Goal: Task Accomplishment & Management: Use online tool/utility

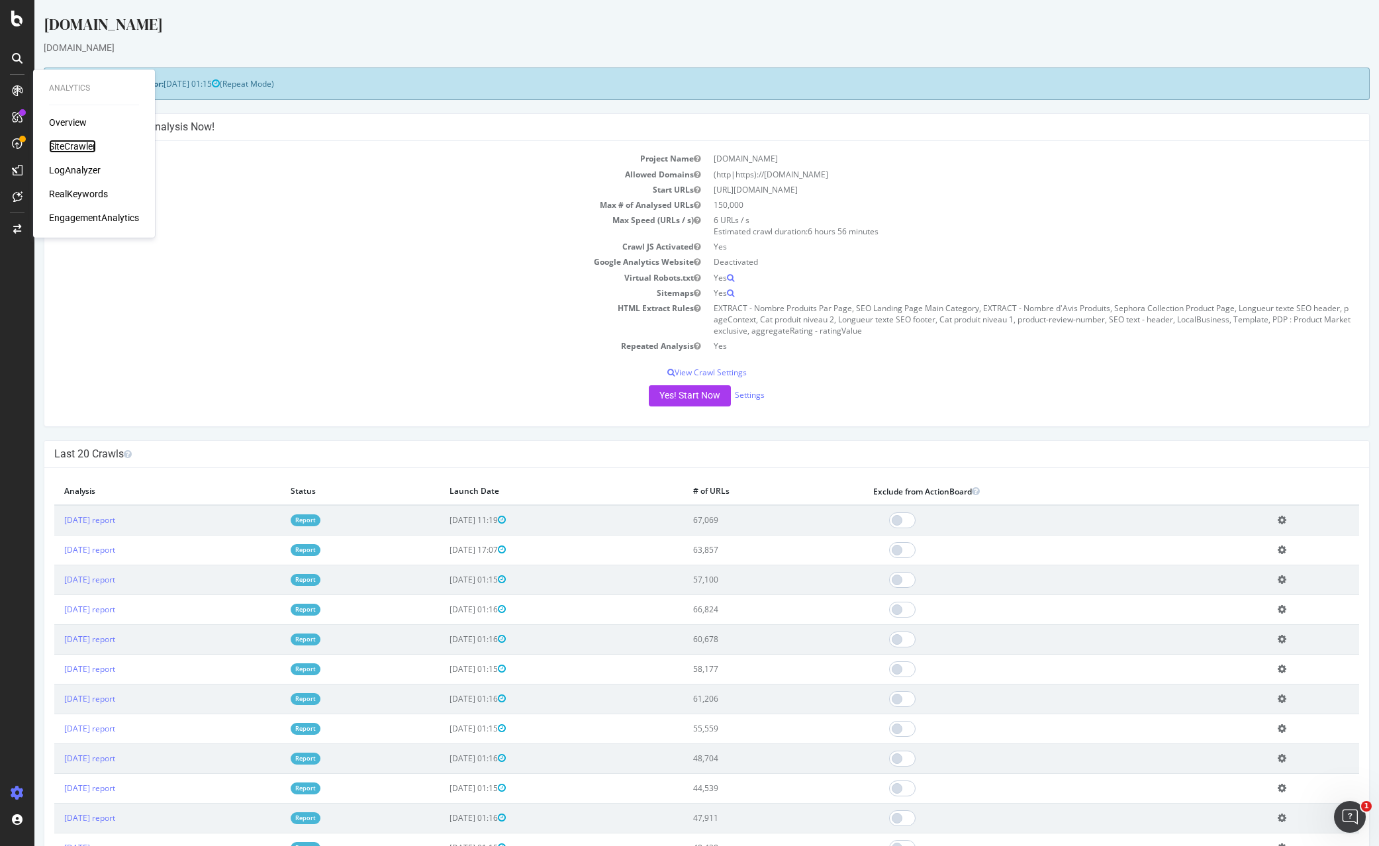
click at [80, 148] on div "SiteCrawler" at bounding box center [72, 146] width 47 height 13
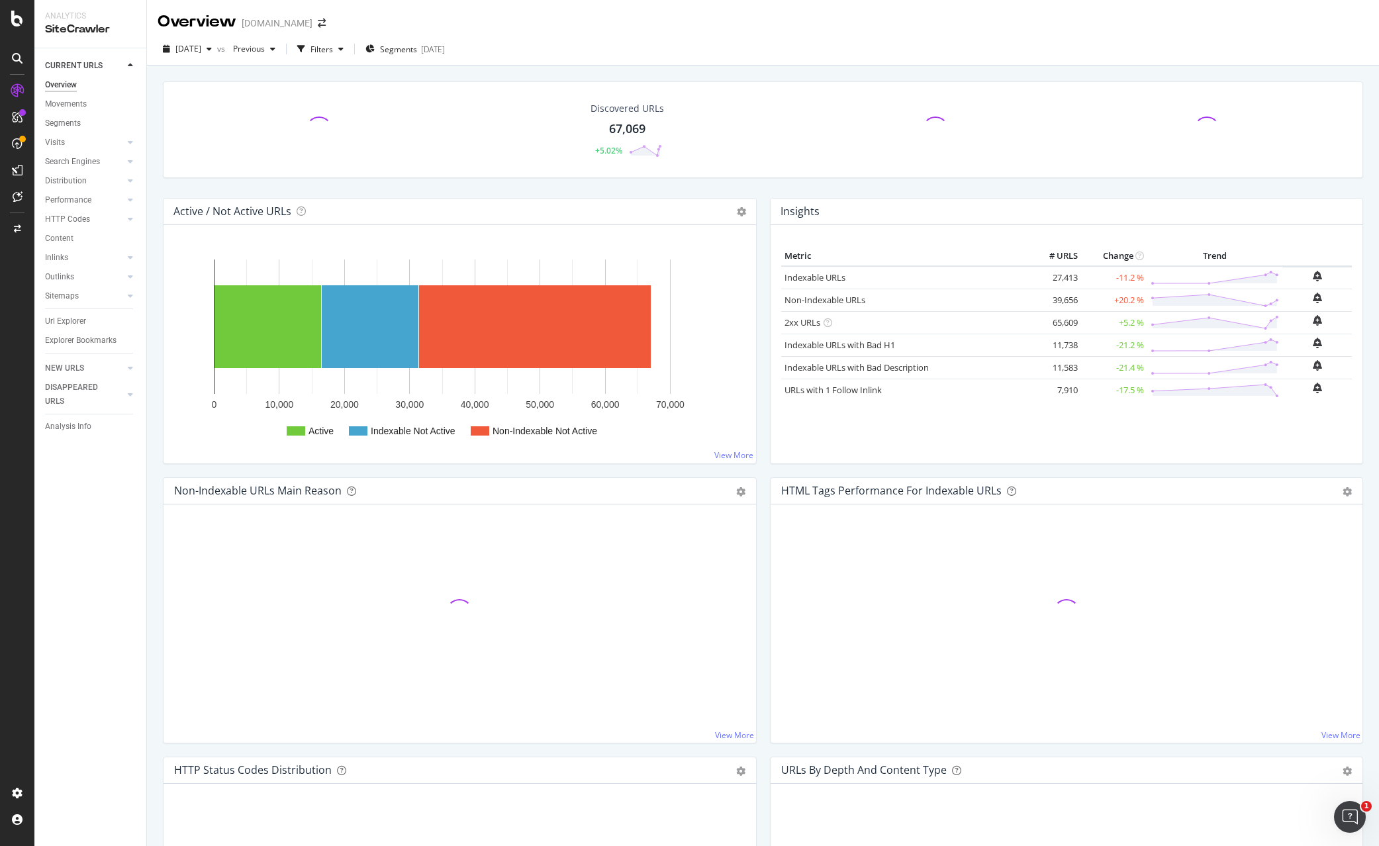
drag, startPoint x: 65, startPoint y: 318, endPoint x: 507, endPoint y: 340, distance: 442.6
click at [65, 318] on div "Url Explorer" at bounding box center [65, 321] width 41 height 14
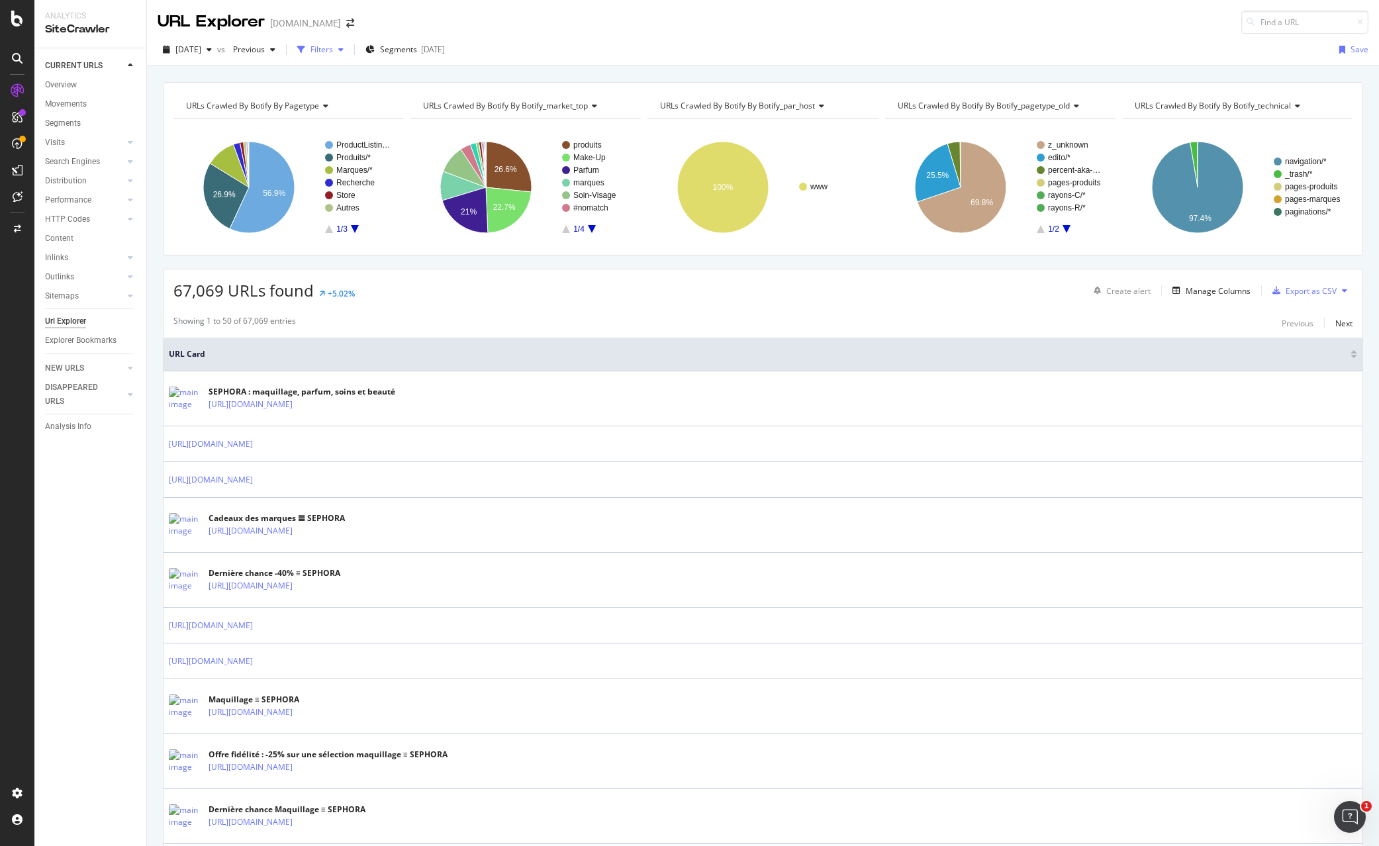
click at [333, 45] on div "Filters" at bounding box center [321, 49] width 23 height 11
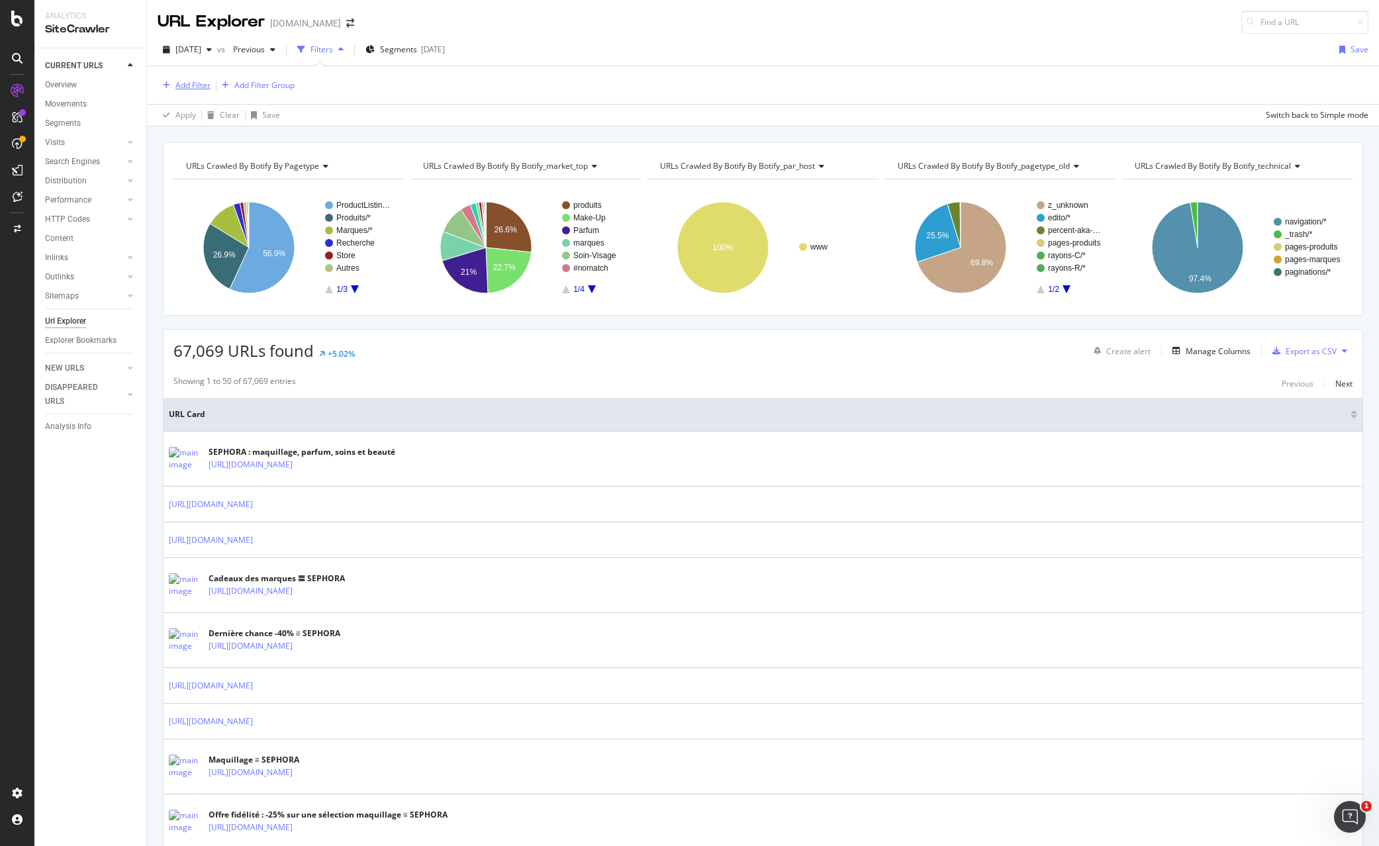
click at [192, 85] on div "Add Filter" at bounding box center [192, 84] width 35 height 11
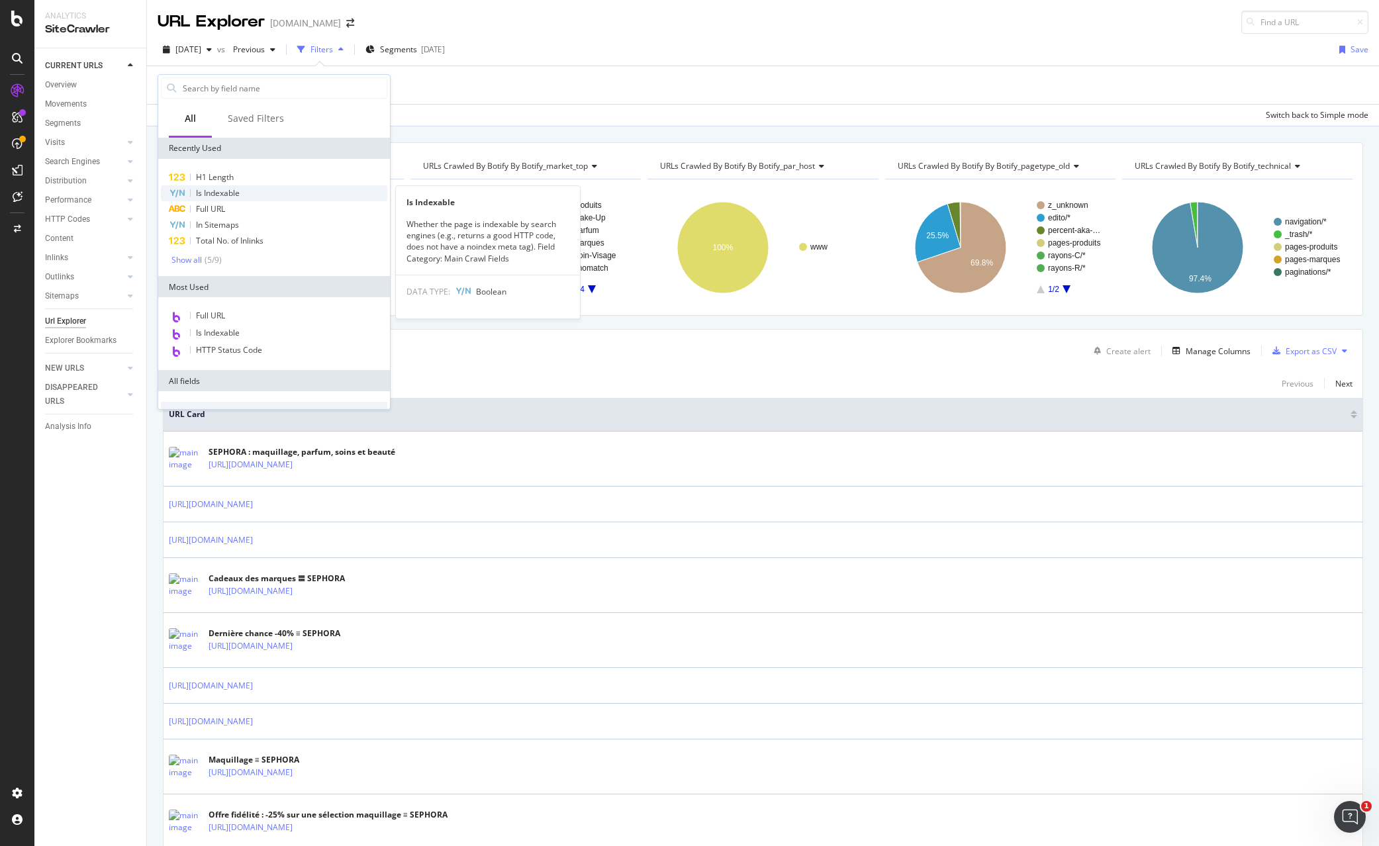
click at [213, 193] on span "Is Indexable" at bounding box center [218, 192] width 44 height 11
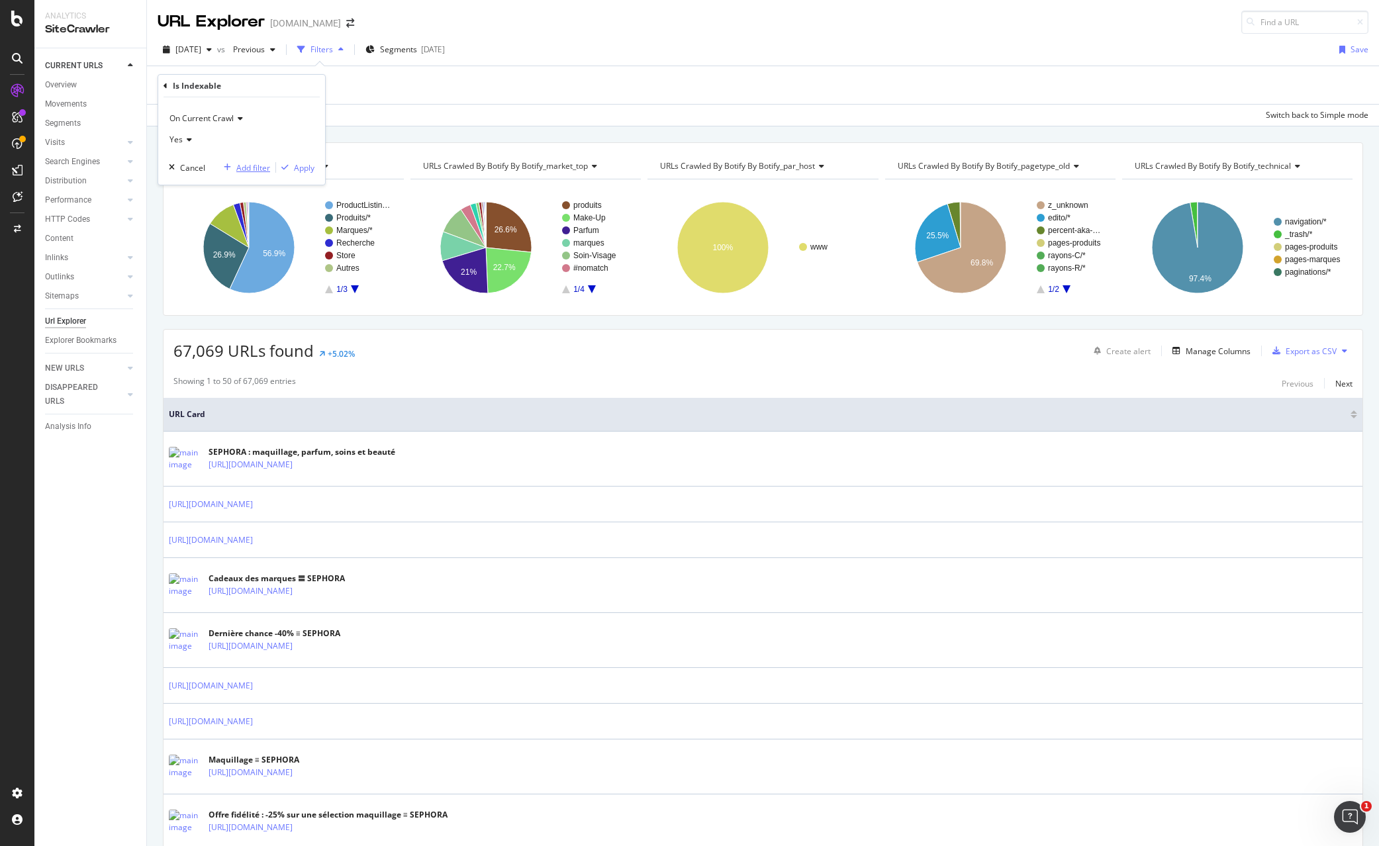
click at [242, 166] on div "Add filter" at bounding box center [253, 167] width 34 height 11
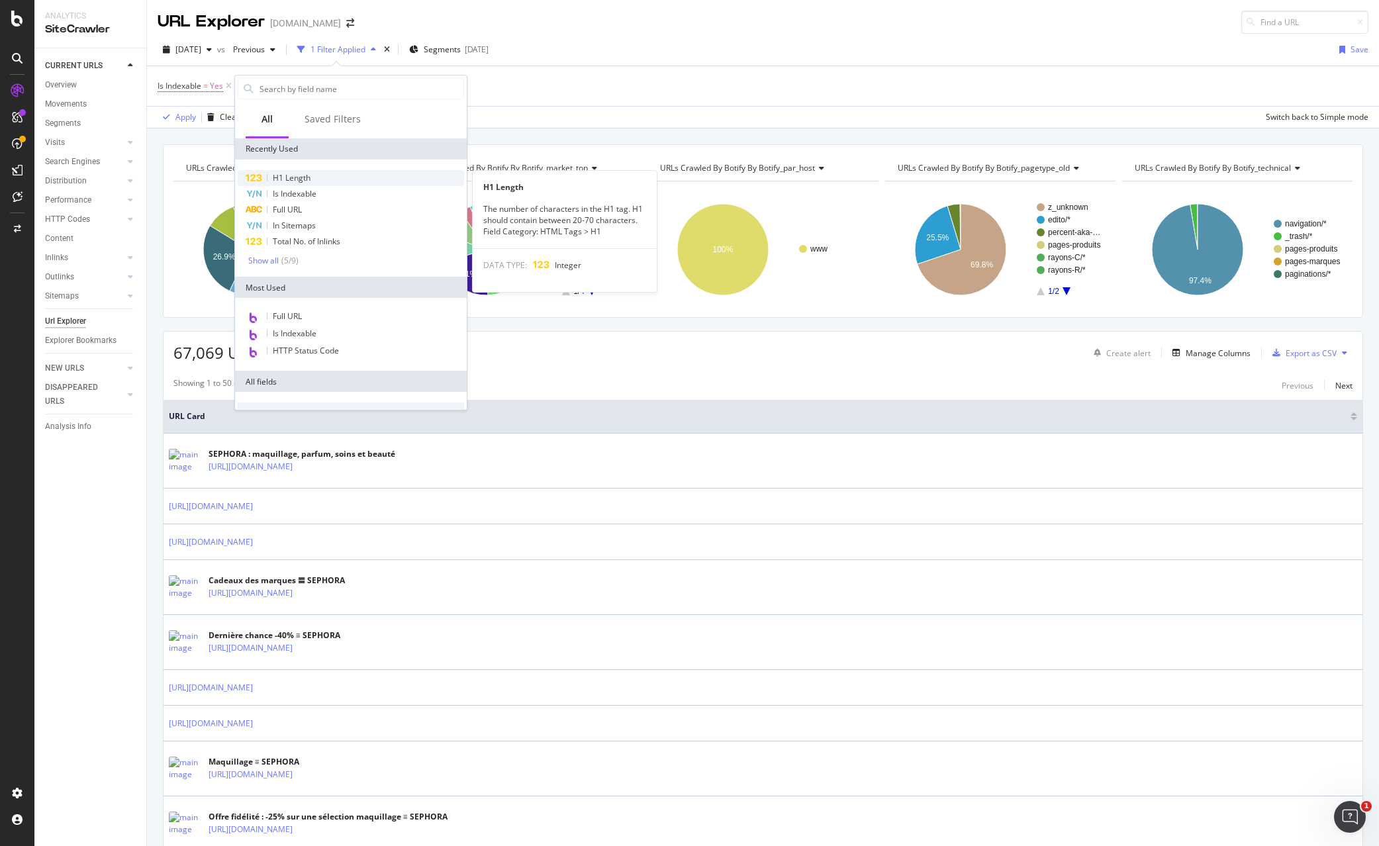
click at [294, 175] on span "H1 Length" at bounding box center [292, 177] width 38 height 11
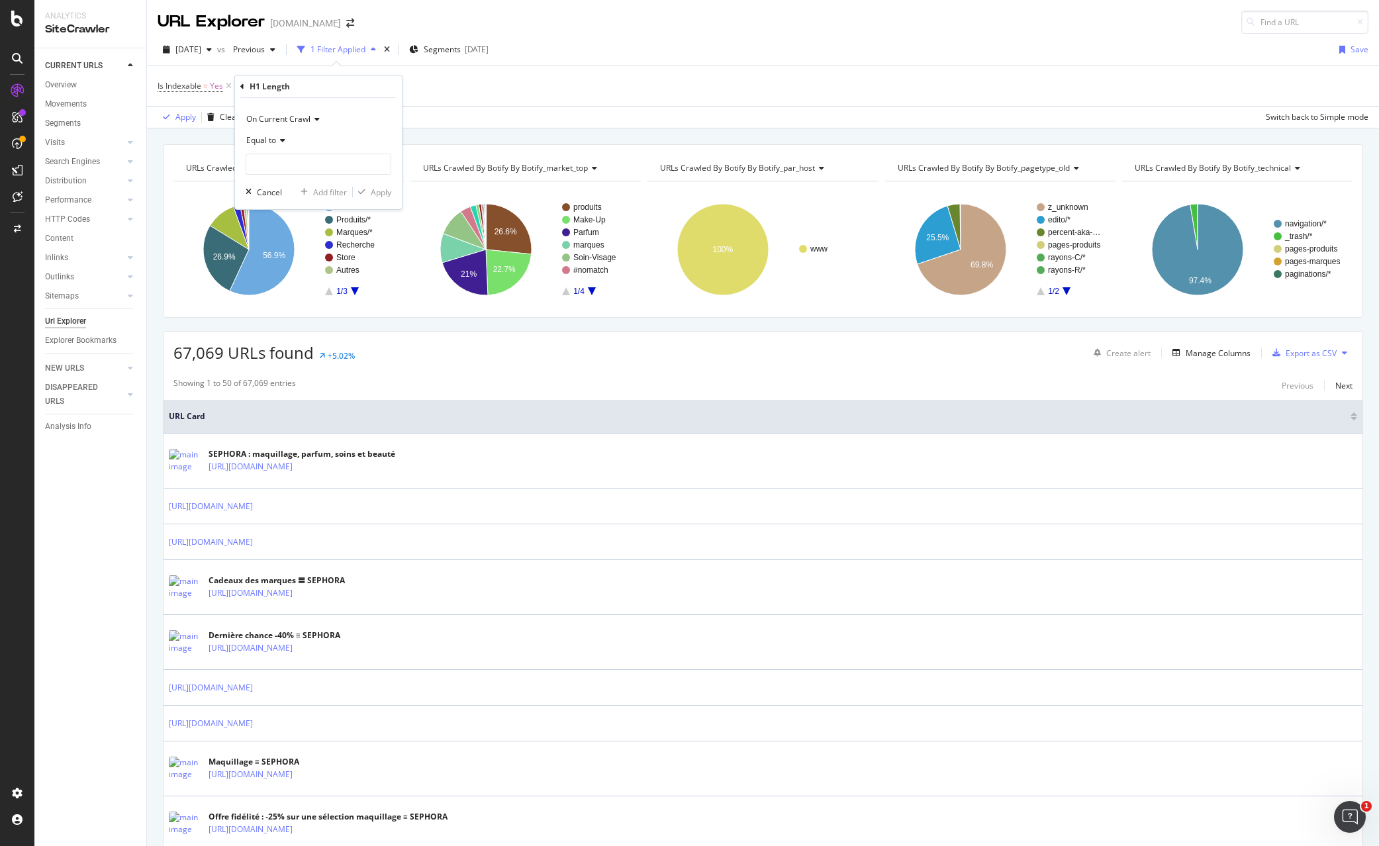
click at [281, 142] on icon at bounding box center [280, 140] width 9 height 8
click at [283, 236] on span "Greater than" at bounding box center [276, 236] width 48 height 11
click at [274, 167] on input "number" at bounding box center [319, 164] width 146 height 21
type input "0"
click at [381, 193] on div "Apply" at bounding box center [381, 192] width 21 height 11
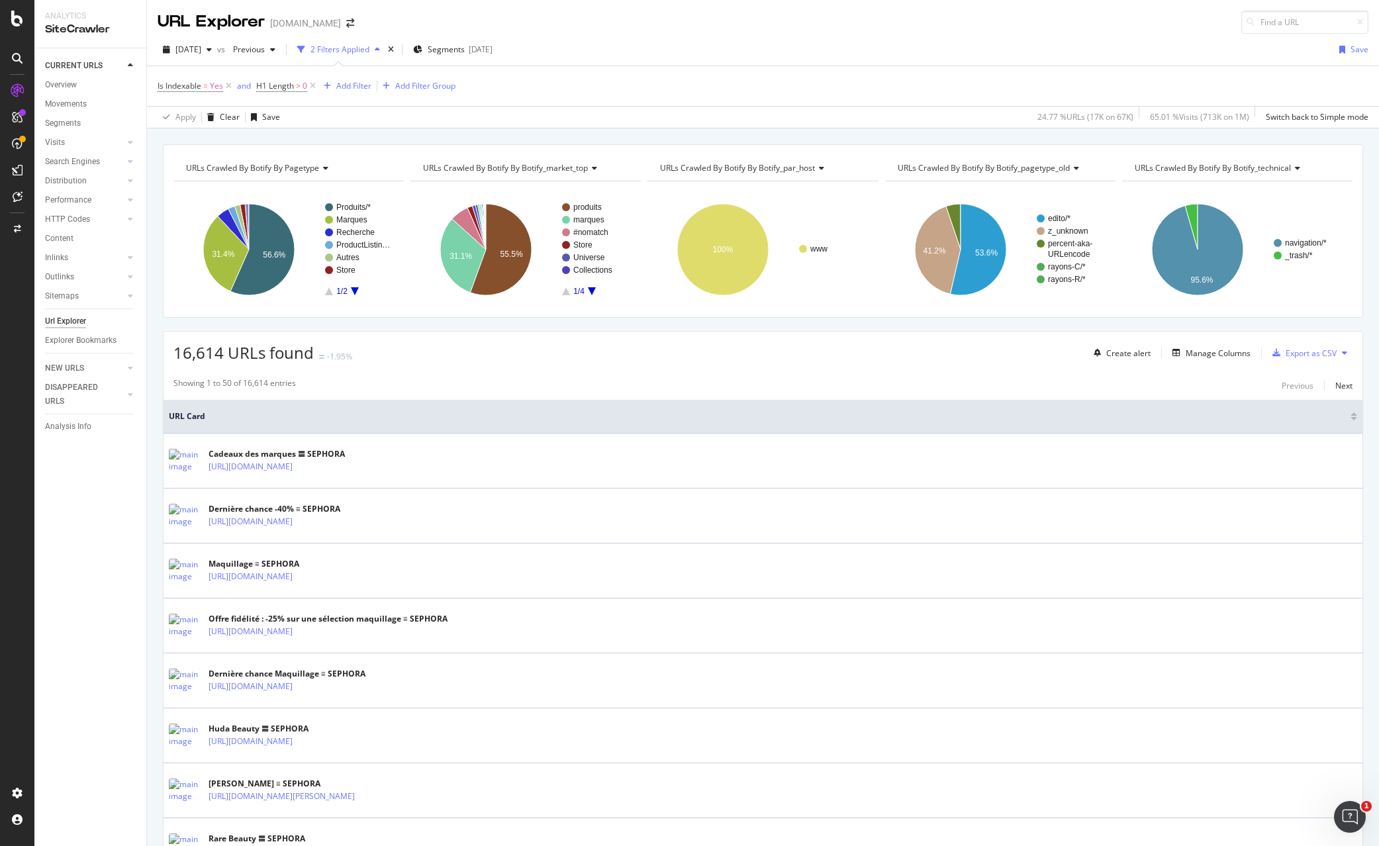
click at [555, 88] on div "Is Indexable = Yes and H1 Length > 0 Add Filter Add Filter Group" at bounding box center [763, 86] width 1211 height 40
drag, startPoint x: 537, startPoint y: 110, endPoint x: 536, endPoint y: 118, distance: 8.1
click at [537, 110] on div "Apply Clear Save 24.77 % URLs ( 17K on 67K ) 65.01 % Visits ( 713K on 1M ) Swit…" at bounding box center [763, 117] width 1232 height 22
click at [535, 131] on div "URLs Crawled By Botify By pagetype Chart (by Value) Table Expand Export as CSV …" at bounding box center [763, 144] width 1232 height 32
click at [1307, 352] on div "Export as CSV" at bounding box center [1310, 352] width 51 height 11
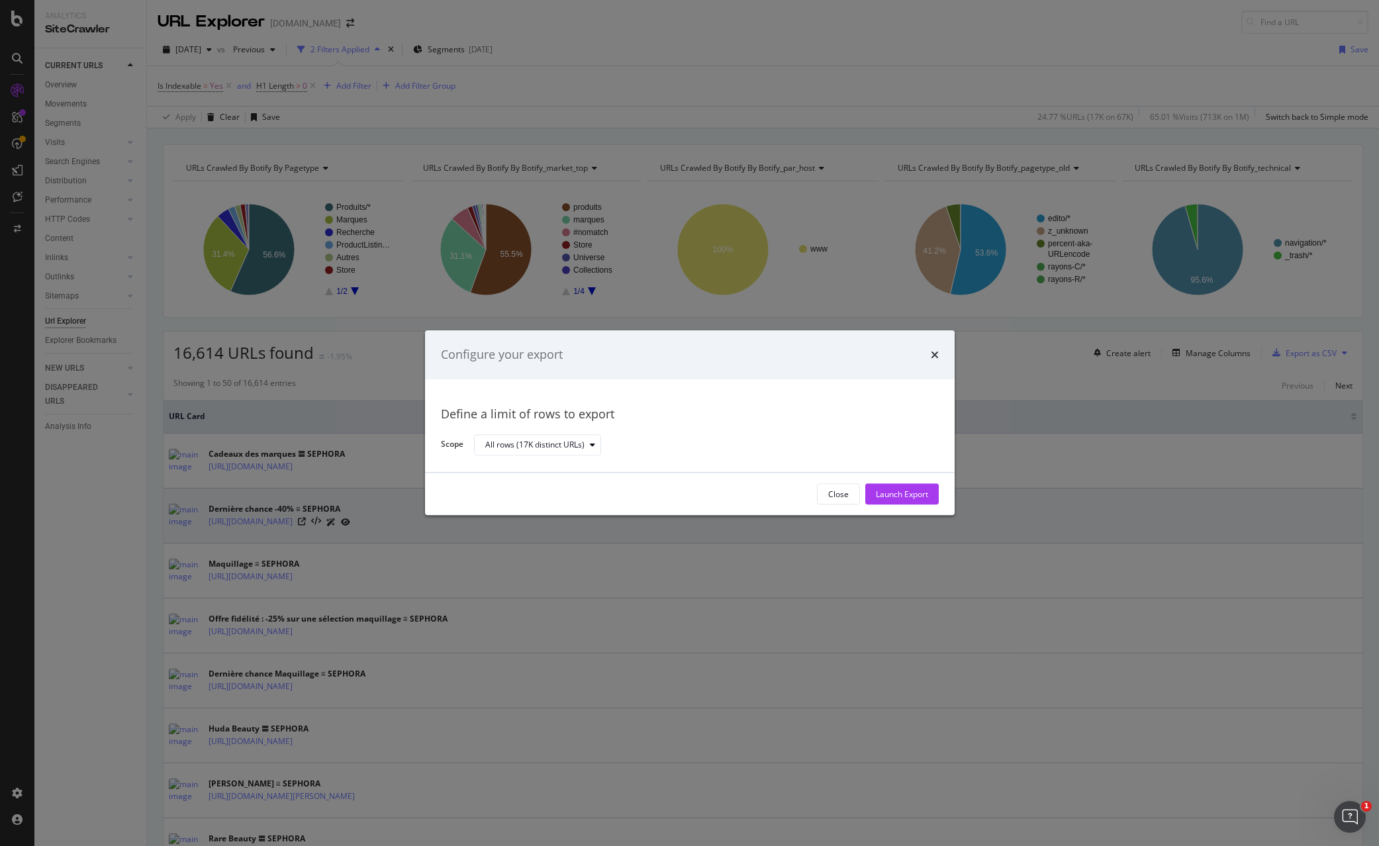
click at [898, 497] on div "Launch Export" at bounding box center [902, 493] width 52 height 11
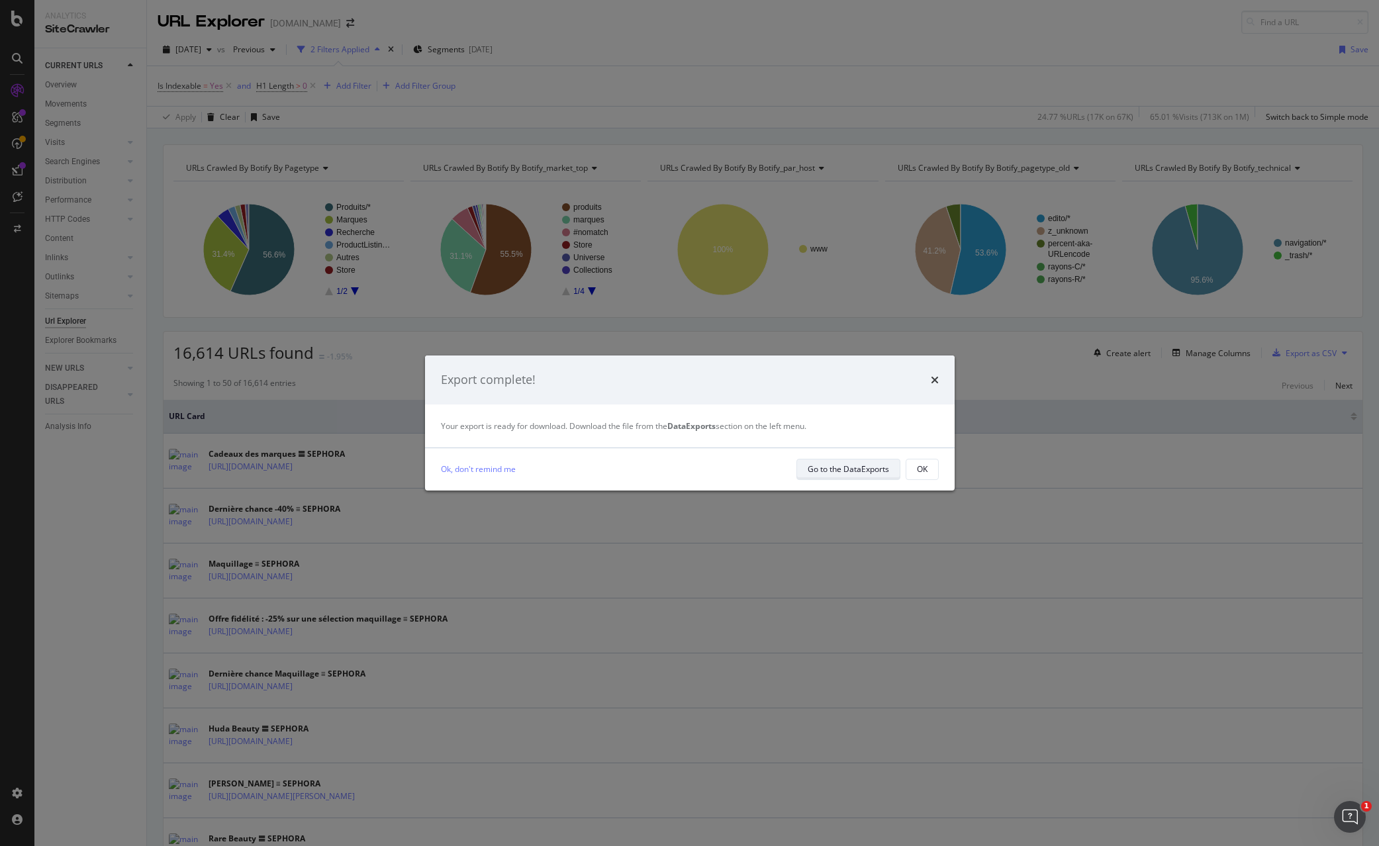
click at [845, 473] on div "Go to the DataExports" at bounding box center [847, 468] width 81 height 11
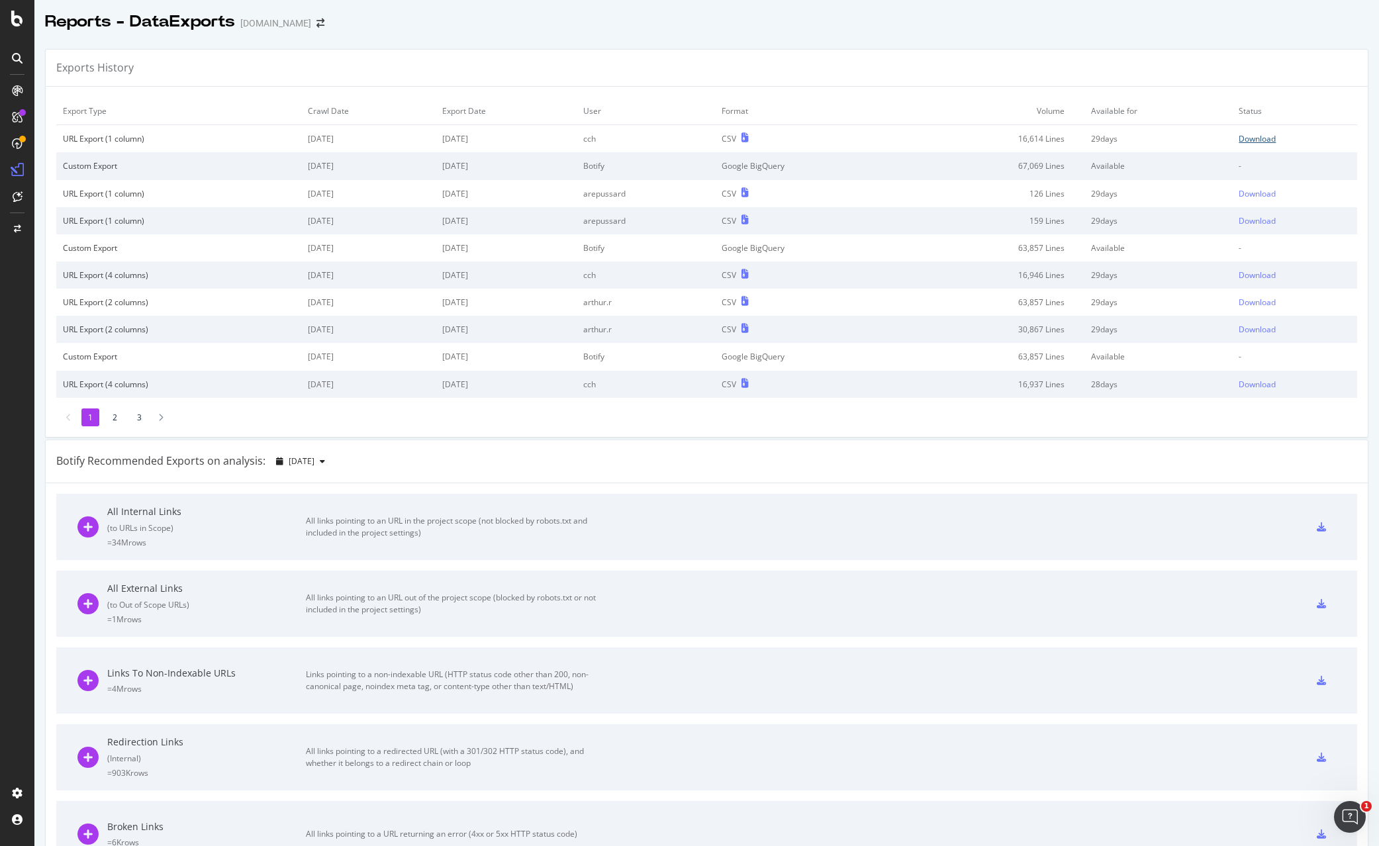
click at [1254, 136] on div "Download" at bounding box center [1256, 138] width 37 height 11
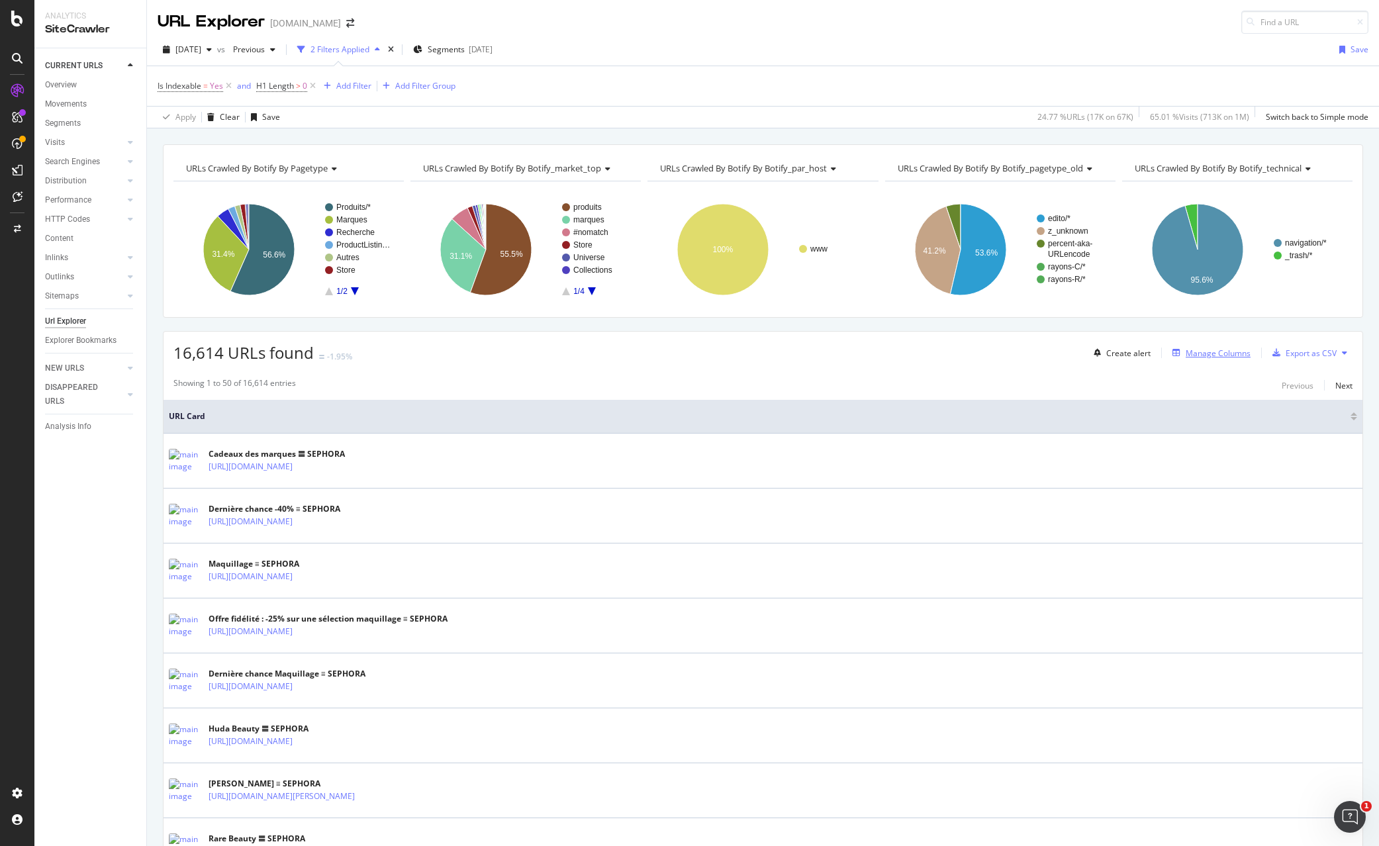
click at [1199, 353] on div "Manage Columns" at bounding box center [1217, 352] width 65 height 11
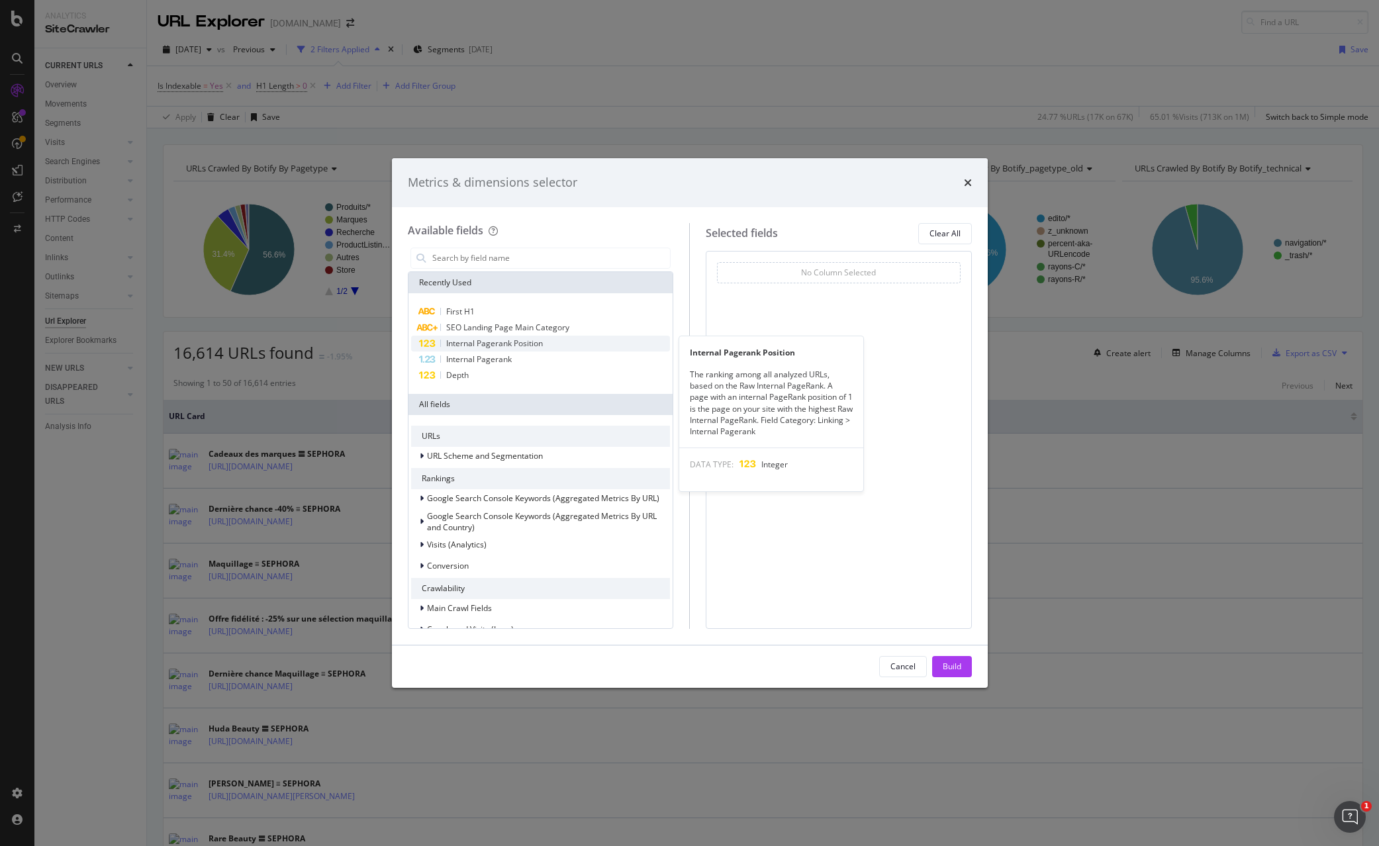
click at [527, 342] on span "Internal Pagerank Position" at bounding box center [494, 343] width 97 height 11
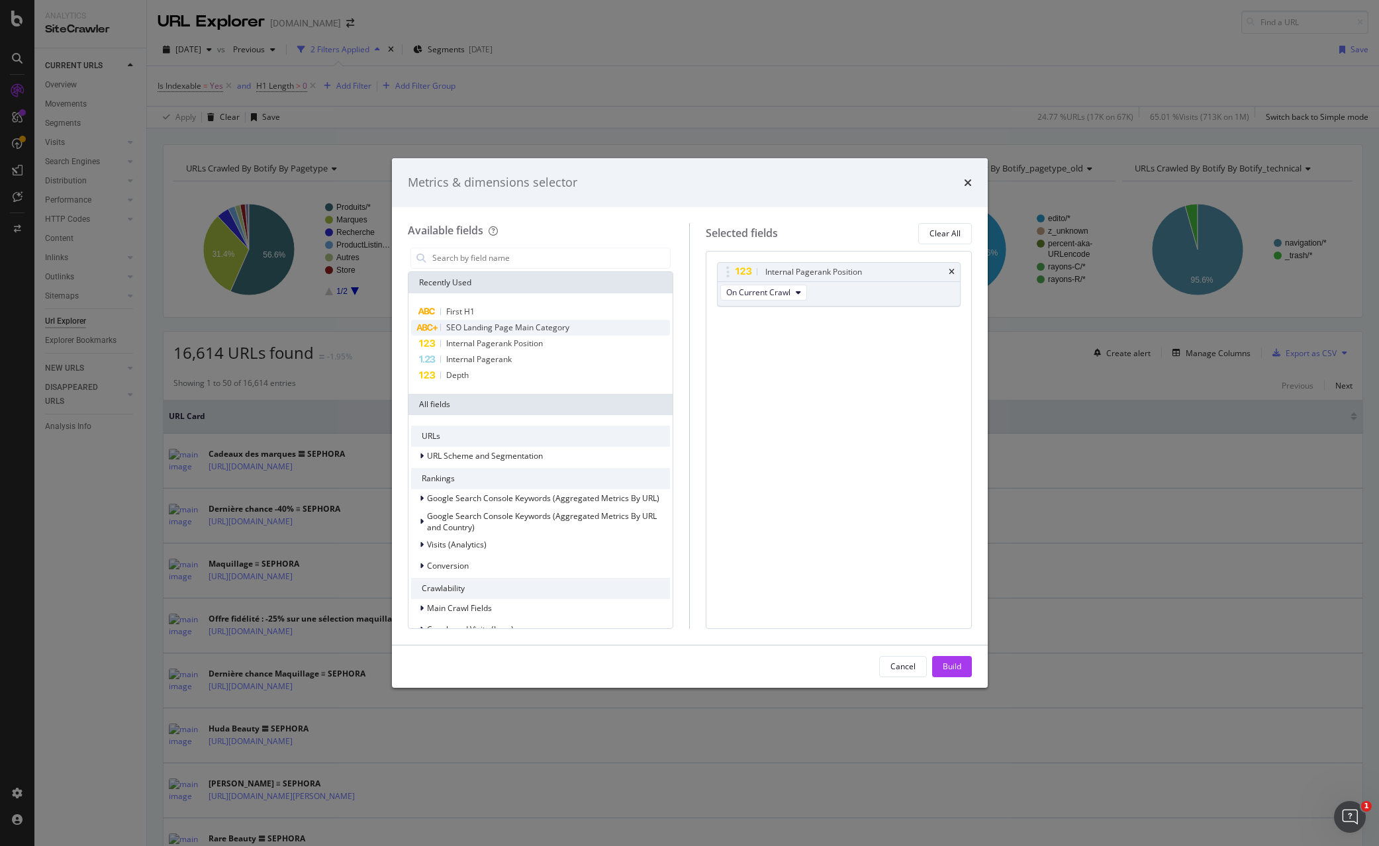
click at [526, 323] on span "SEO Landing Page Main Category" at bounding box center [507, 327] width 123 height 11
drag, startPoint x: 466, startPoint y: 313, endPoint x: 564, endPoint y: 355, distance: 106.7
click at [466, 313] on span "First H1" at bounding box center [460, 311] width 28 height 11
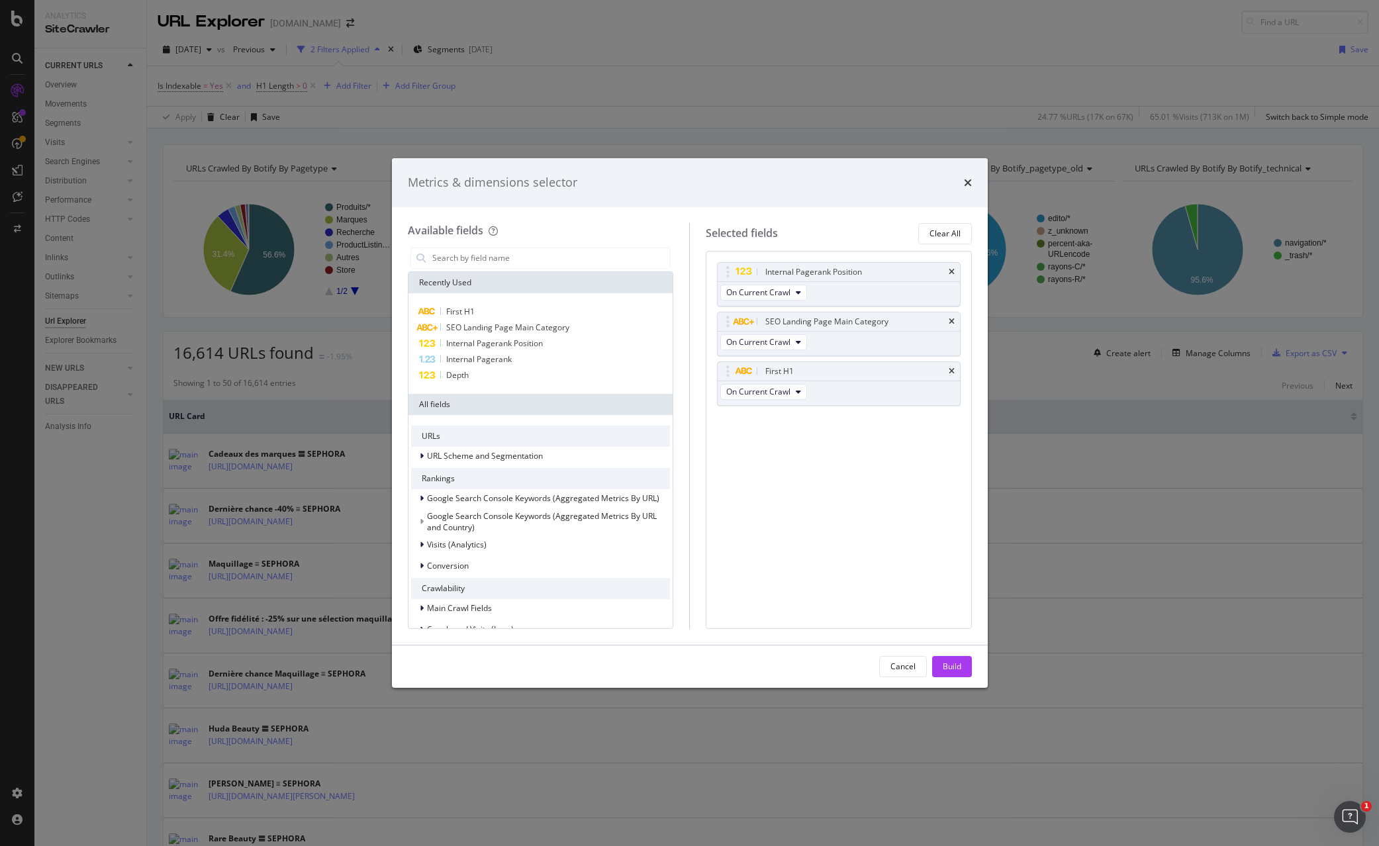
drag, startPoint x: 959, startPoint y: 667, endPoint x: 1118, endPoint y: 567, distance: 187.7
click at [959, 667] on div "Build" at bounding box center [952, 666] width 19 height 11
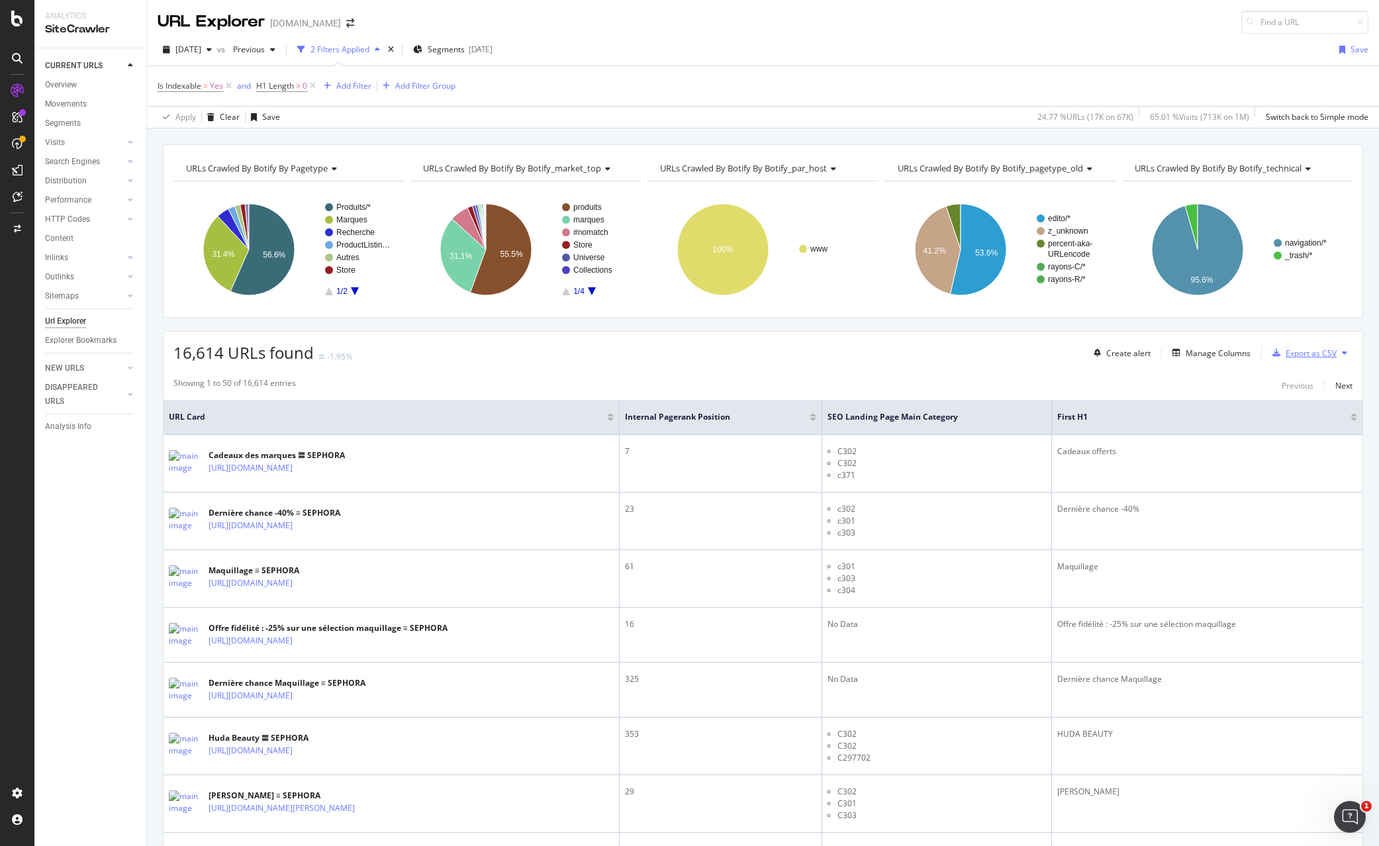
click at [1304, 353] on div "Export as CSV" at bounding box center [1310, 352] width 51 height 11
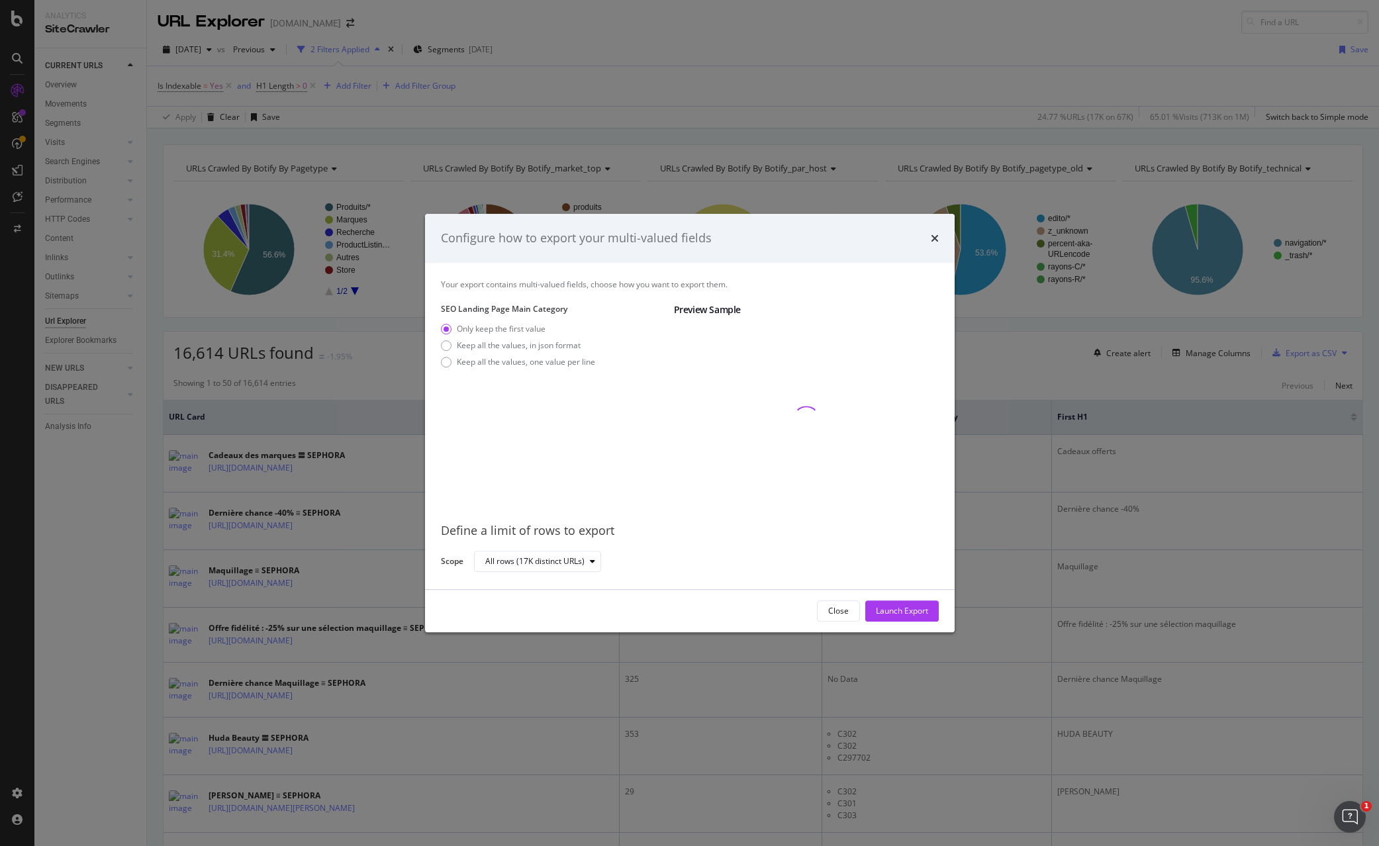
click at [500, 336] on div "Only keep the first value Keep all the values, in json format Keep all the valu…" at bounding box center [518, 348] width 154 height 50
click at [508, 341] on div "Keep all the values, in json format" at bounding box center [519, 345] width 124 height 11
click at [887, 610] on div "Launch Export" at bounding box center [902, 610] width 52 height 11
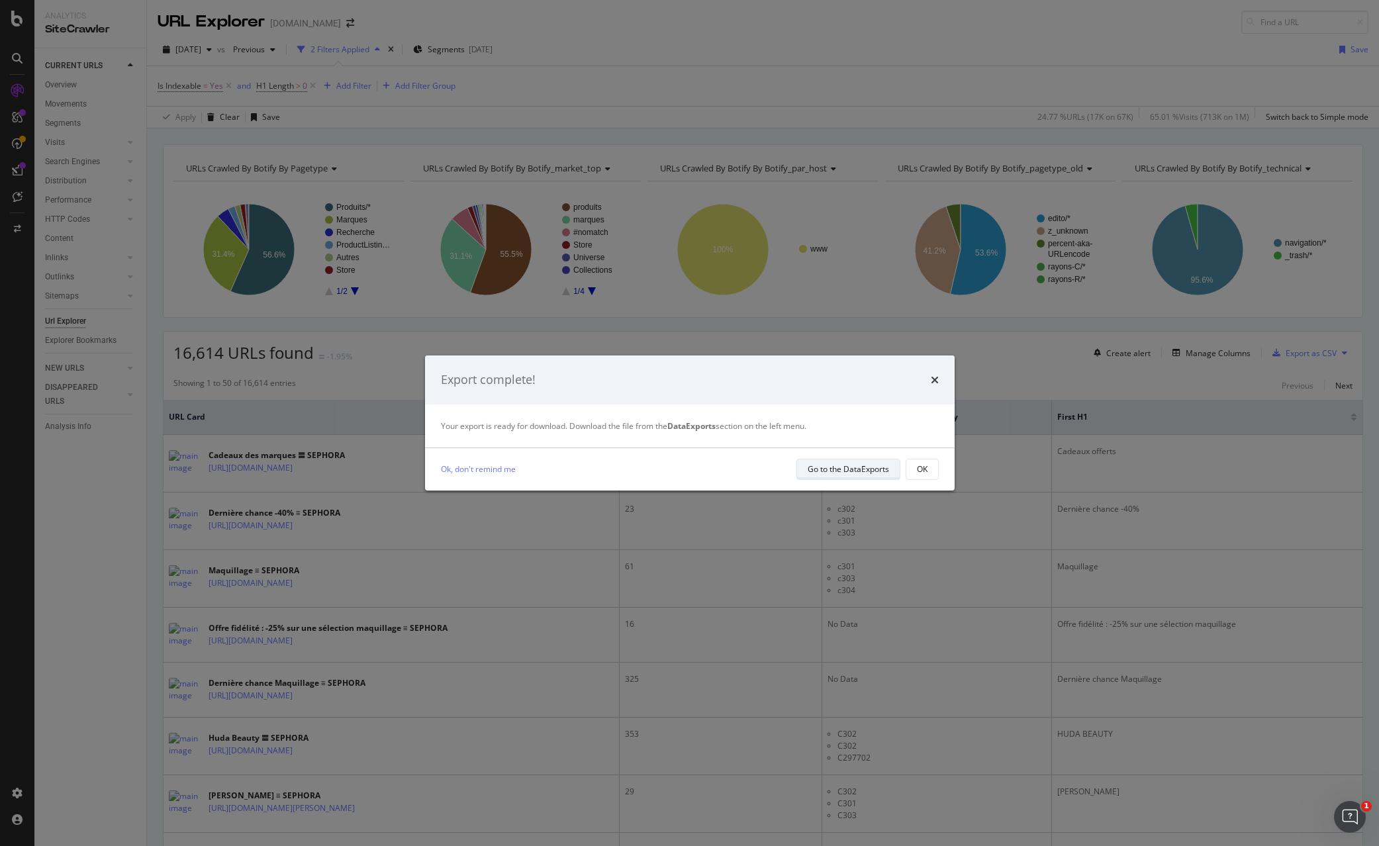
click at [838, 471] on div "Go to the DataExports" at bounding box center [847, 468] width 81 height 11
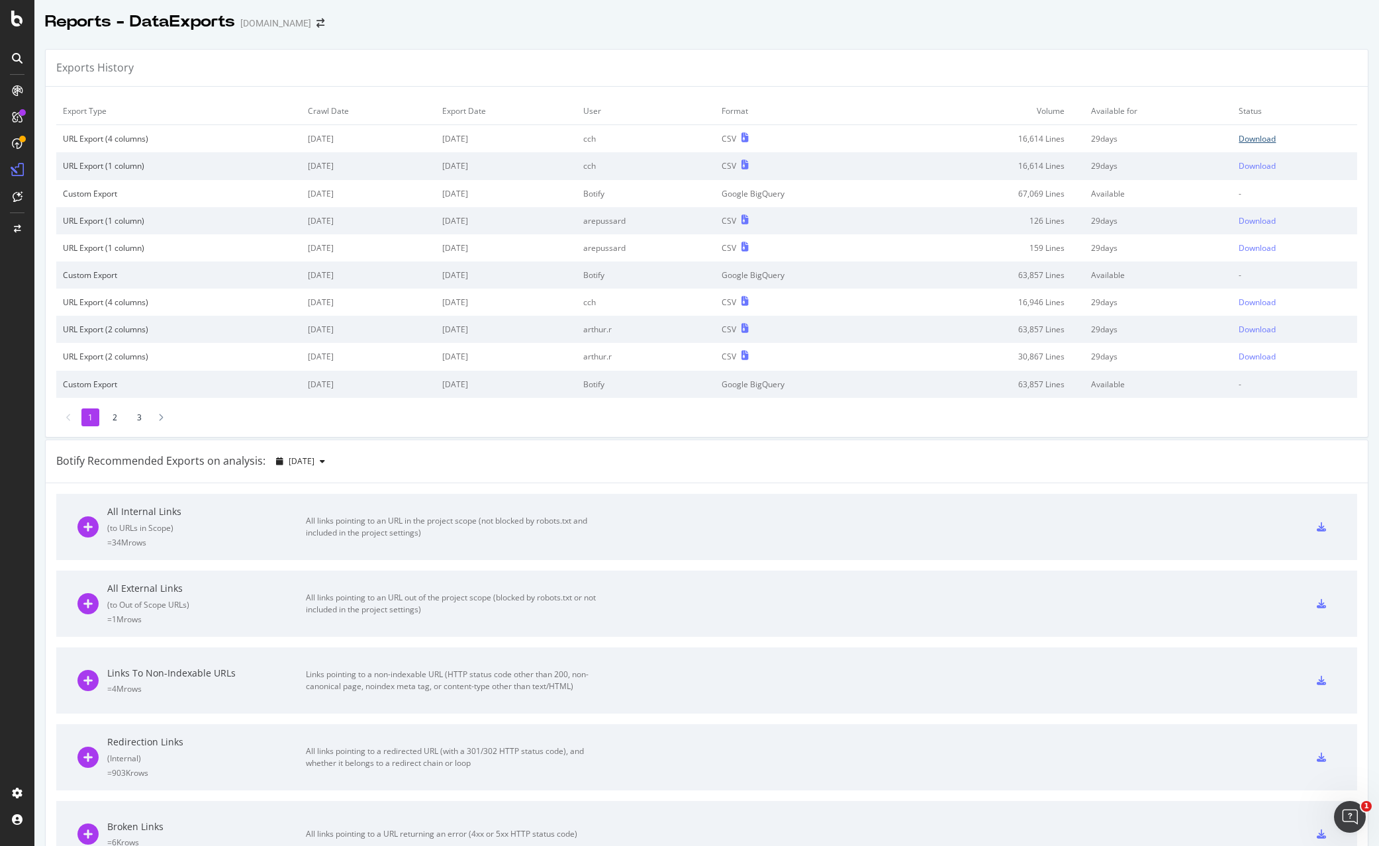
click at [1275, 136] on div "Download" at bounding box center [1256, 138] width 37 height 11
click at [70, 248] on div "PageWorkers" at bounding box center [76, 246] width 55 height 13
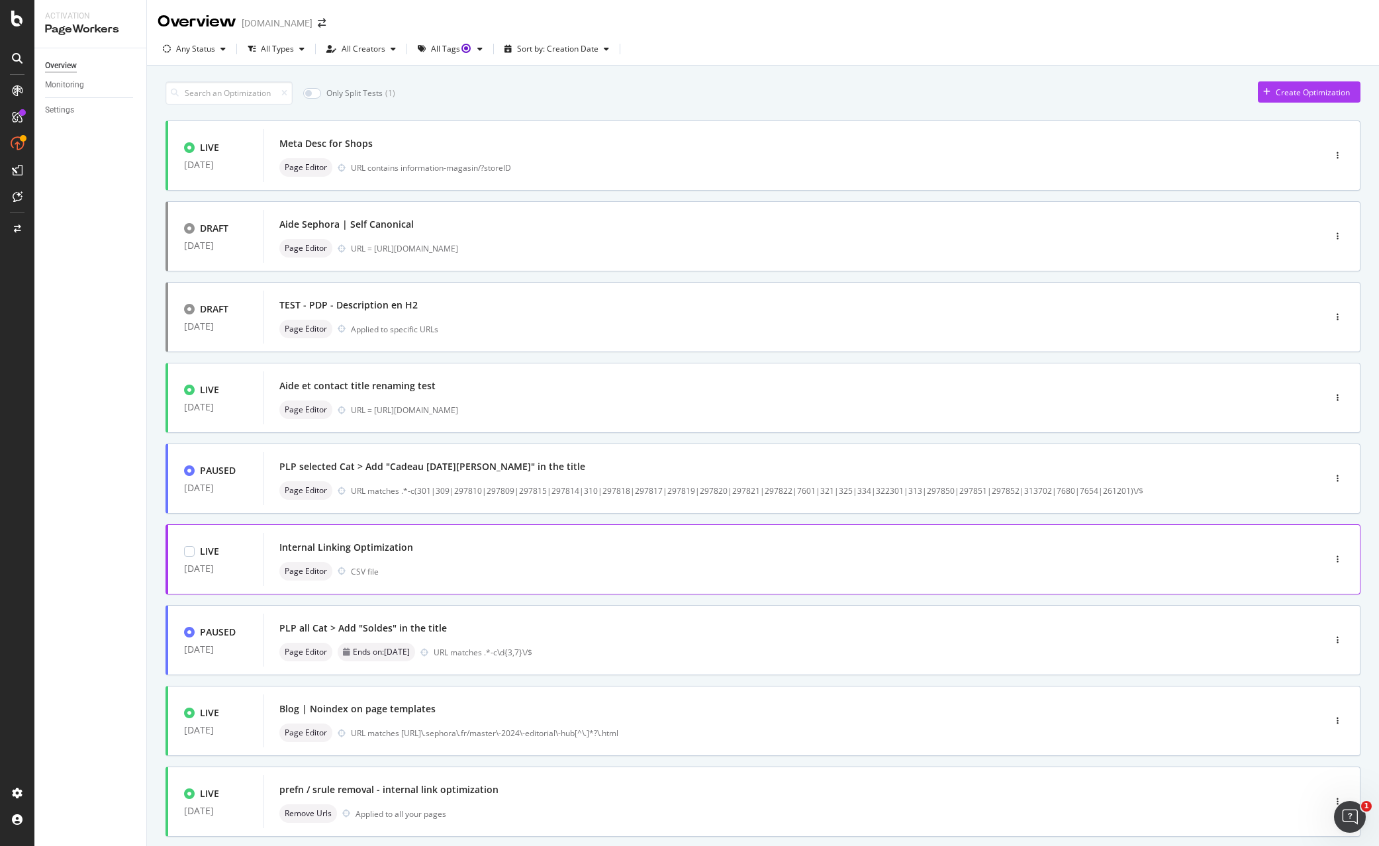
click at [526, 544] on div "Internal Linking Optimization" at bounding box center [773, 547] width 988 height 19
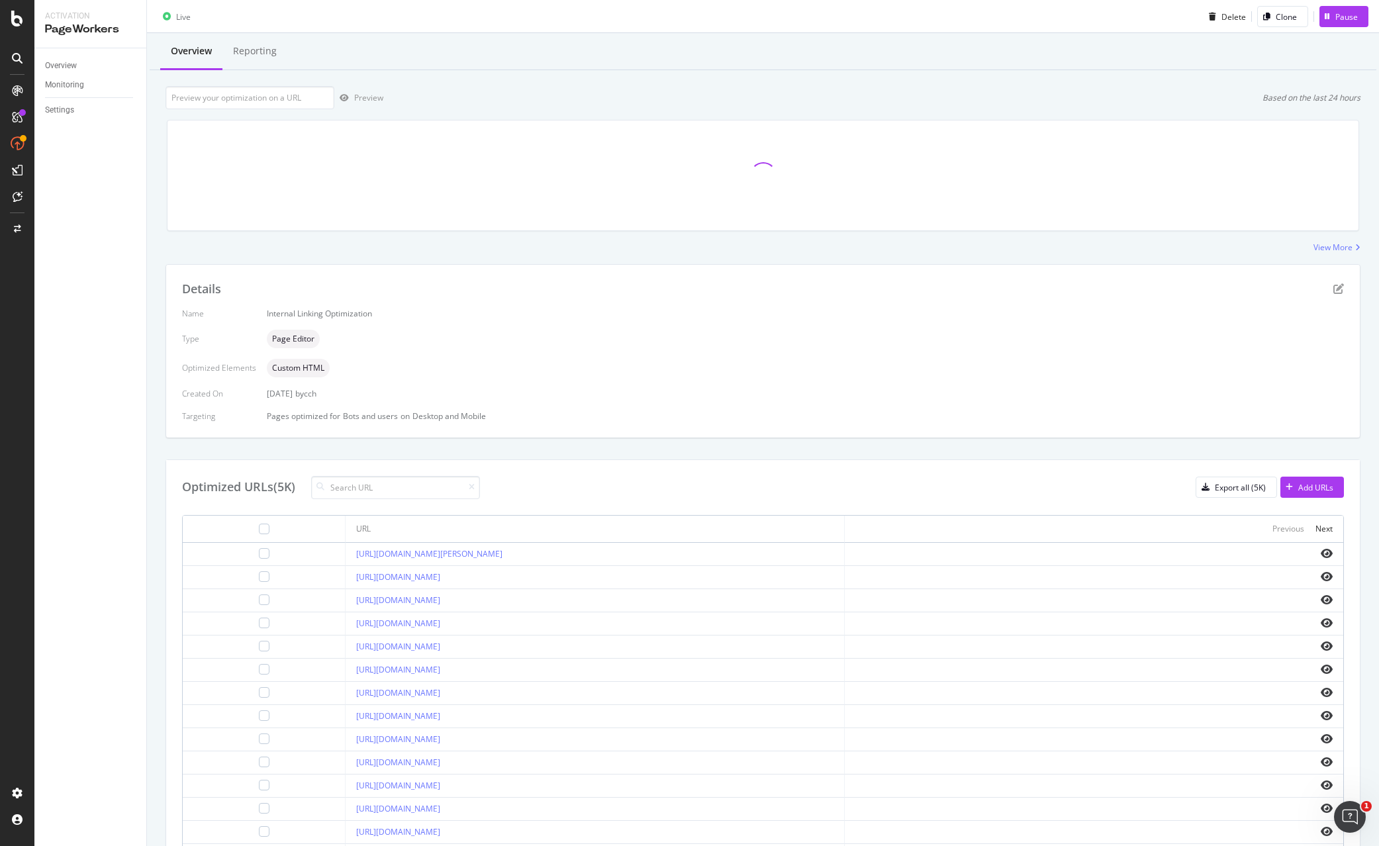
scroll to position [32, 0]
click at [1329, 481] on div "Add URLs" at bounding box center [1315, 486] width 35 height 11
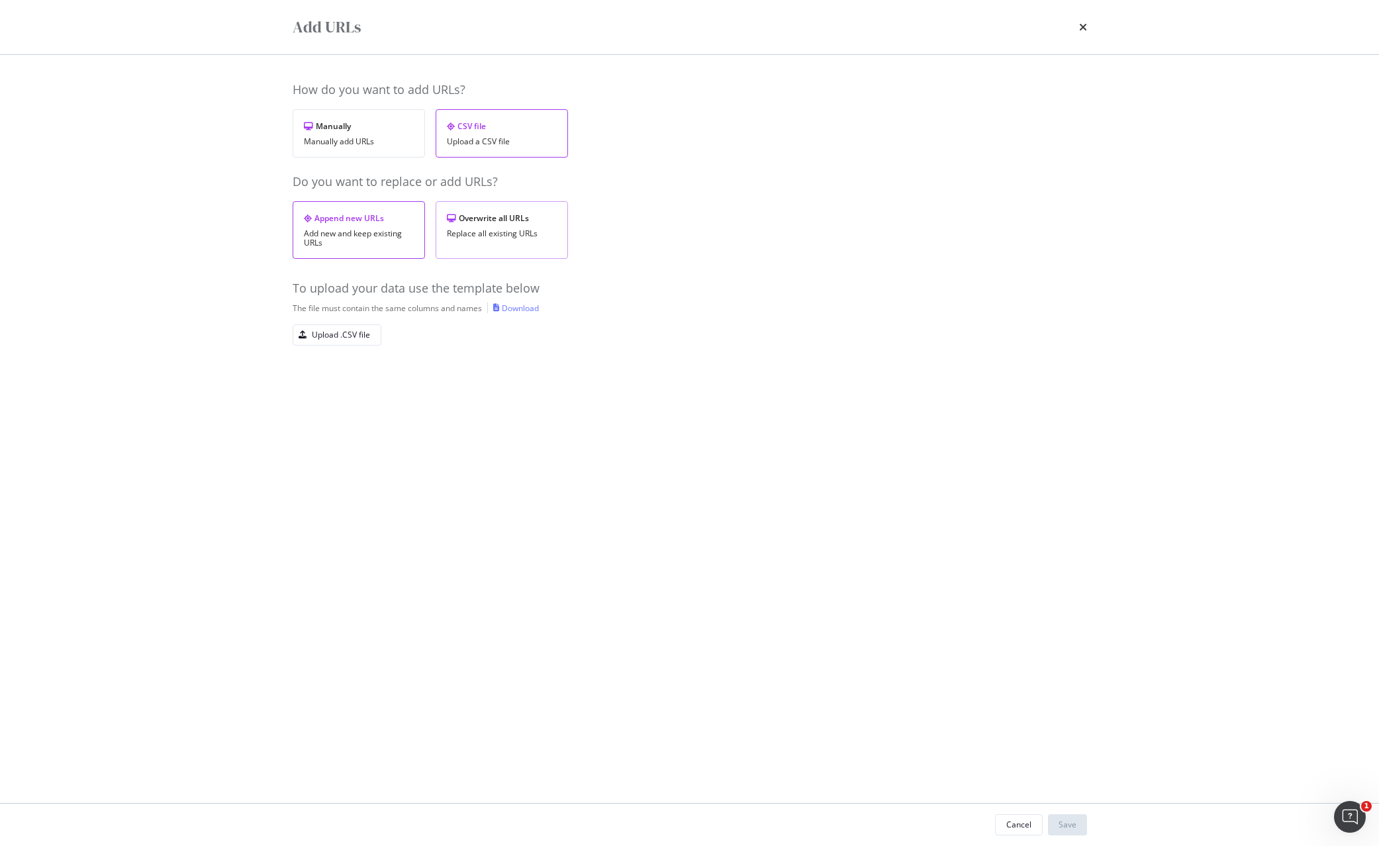
click at [498, 235] on div "Replace all existing URLs" at bounding box center [502, 233] width 110 height 9
click at [317, 339] on div "Upload .CSV file" at bounding box center [341, 334] width 58 height 11
click at [1061, 827] on div "Save" at bounding box center [1067, 824] width 18 height 11
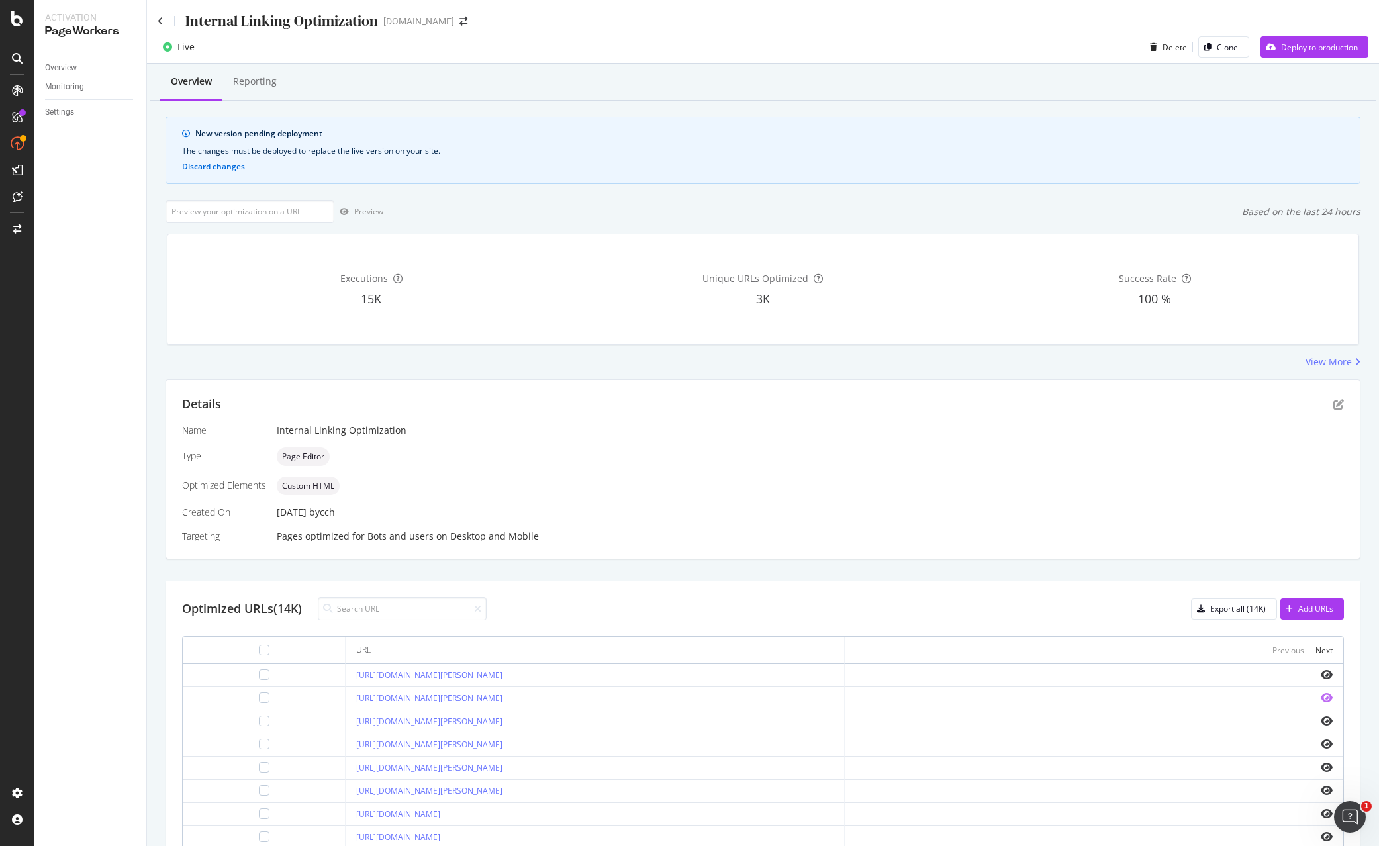
click at [1328, 696] on icon "eye" at bounding box center [1326, 697] width 12 height 11
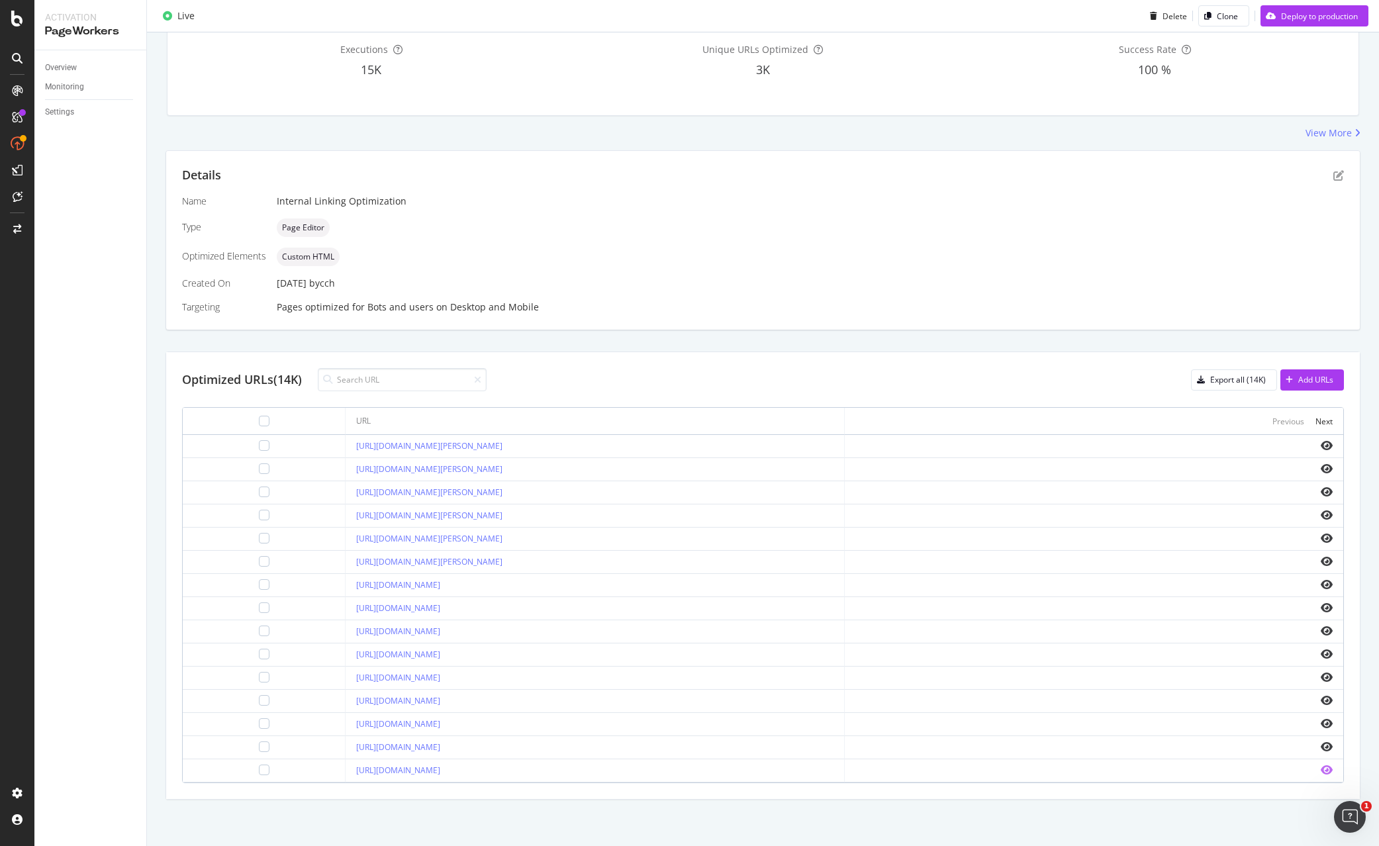
click at [1327, 770] on icon "eye" at bounding box center [1326, 769] width 12 height 11
click at [414, 379] on input at bounding box center [402, 379] width 169 height 23
paste input "https://www.sephora.fr/p/soft-smooth-starter-kit---kit-de-demarrage-douceur-lis…"
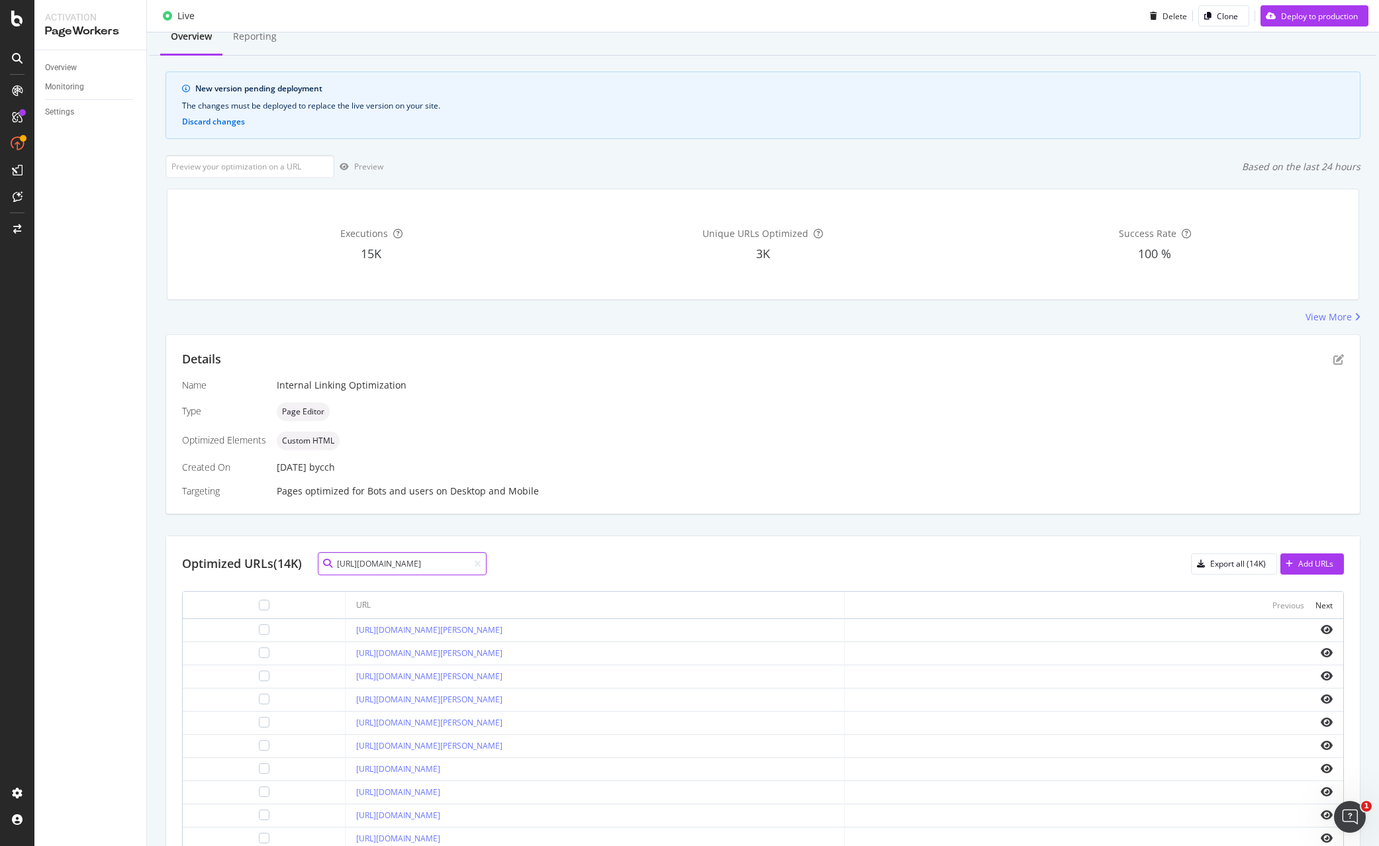
type input "https://www.sephora.fr/p/soft-smooth-starter-kit---kit-de-demarrage-douceur-lis…"
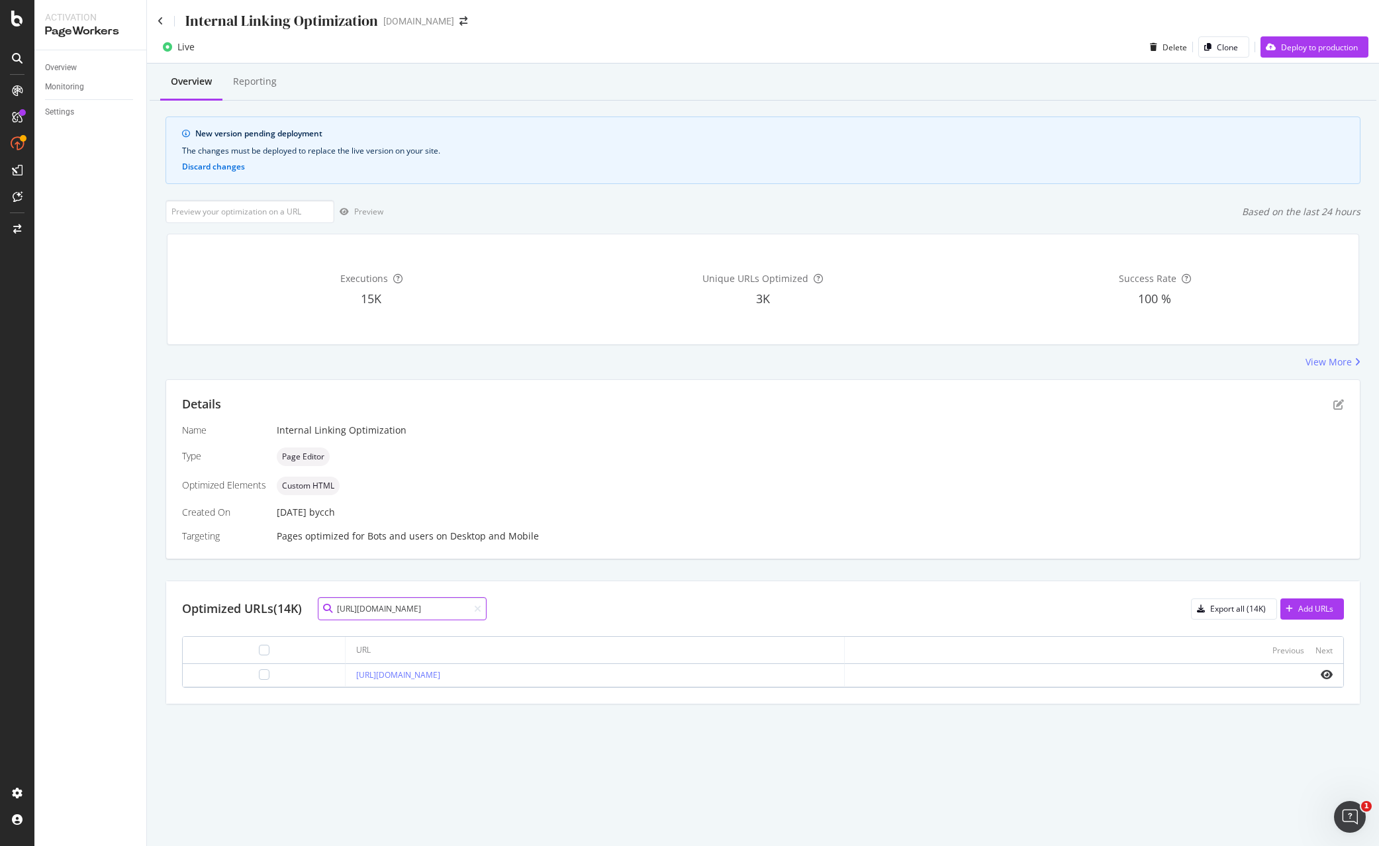
scroll to position [0, 0]
click at [1329, 673] on icon "eye" at bounding box center [1326, 674] width 12 height 11
drag, startPoint x: 483, startPoint y: 609, endPoint x: 512, endPoint y: 608, distance: 29.1
click at [481, 609] on icon at bounding box center [477, 608] width 7 height 9
